Goal: Task Accomplishment & Management: Use online tool/utility

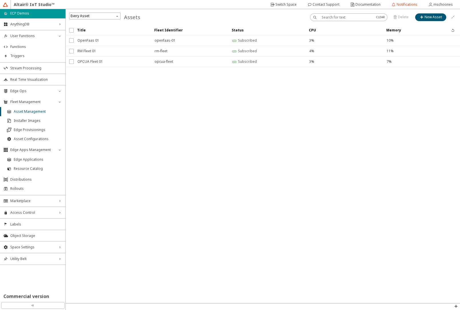
click at [295, 7] on div "Switch Space" at bounding box center [285, 4] width 21 height 9
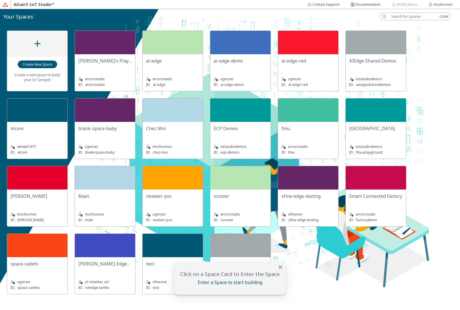
click at [107, 196] on div "Main" at bounding box center [104, 196] width 53 height 6
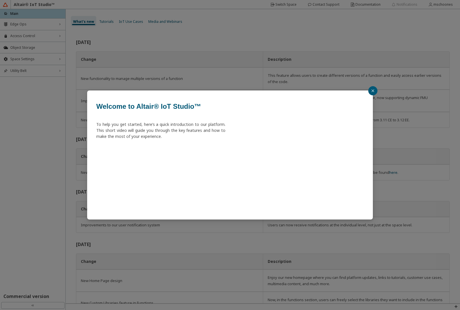
click at [17, 27] on div "Welcome to Altair® IoT Studio™ To help you get started, here’s a quick introduc…" at bounding box center [230, 155] width 460 height 310
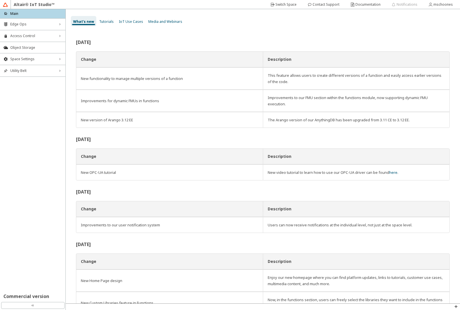
click at [17, 27] on div "Edge Ops right_chevron" at bounding box center [32, 24] width 65 height 11
click at [19, 43] on span "Edge Apps Management" at bounding box center [32, 44] width 45 height 5
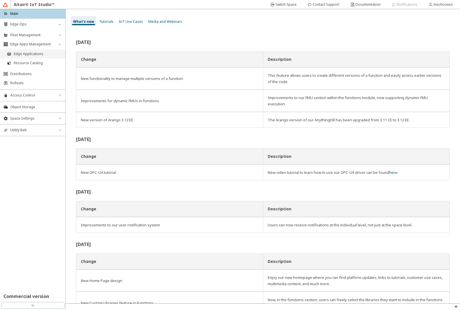
click at [20, 53] on span "Edge Applications" at bounding box center [38, 54] width 48 height 5
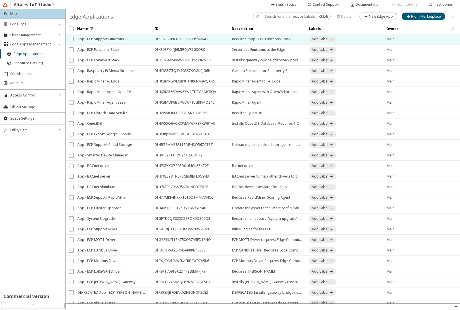
click at [114, 42] on span "App - ECP Support Functions" at bounding box center [112, 39] width 70 height 10
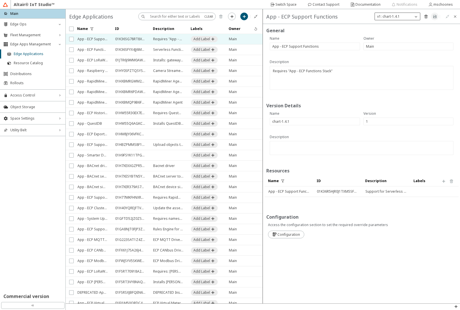
click at [383, 15] on p "v1: chart-1.4.1" at bounding box center [388, 16] width 27 height 5
click at [387, 37] on iron-icon at bounding box center [386, 35] width 5 height 5
type input "2"
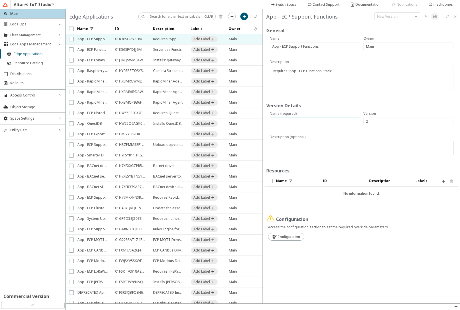
click at [284, 119] on input "text" at bounding box center [314, 121] width 85 height 5
paste input "chart-1.4.2"
type input "chart-1.4.2"
click at [291, 150] on textarea at bounding box center [362, 148] width 180 height 11
paste textarea "Enhanced the topic matching functionality for triggers."
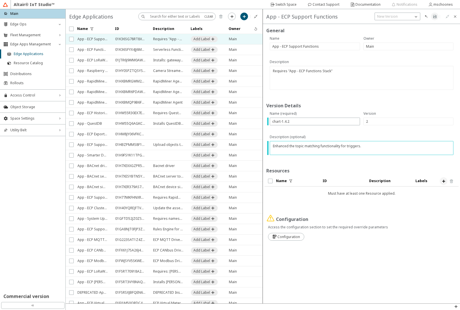
type textarea "Enhanced the topic matching functionality for triggers."
click at [443, 181] on iron-icon at bounding box center [443, 181] width 5 height 5
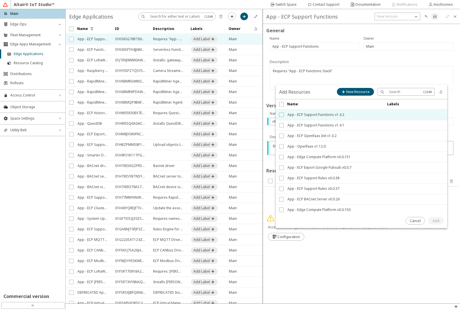
click at [282, 115] on input "checkbox" at bounding box center [281, 115] width 4 height 5
checkbox input "true"
click at [0, 0] on slot "Add" at bounding box center [0, 0] width 0 height 0
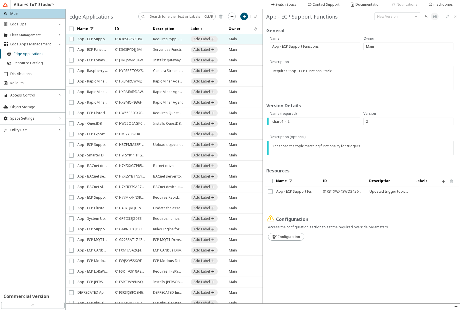
drag, startPoint x: 273, startPoint y: 239, endPoint x: 280, endPoint y: 228, distance: 13.1
click at [272, 239] on iron-icon at bounding box center [274, 236] width 5 height 5
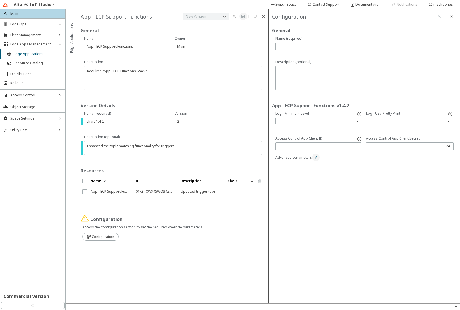
click at [313, 160] on paper-button at bounding box center [316, 158] width 8 height 8
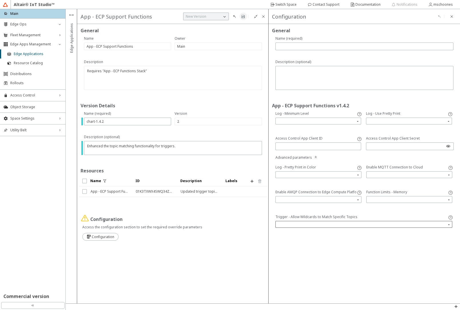
click at [435, 224] on input "search" at bounding box center [364, 224] width 175 height 9
click at [425, 215] on label "Trigger - Allow Wildcards to Match Specific Topics" at bounding box center [363, 216] width 177 height 5
click at [287, 47] on input "text" at bounding box center [364, 46] width 173 height 5
type input "na"
click at [240, 17] on paper-button at bounding box center [243, 17] width 8 height 8
